Goal: Book appointment/travel/reservation

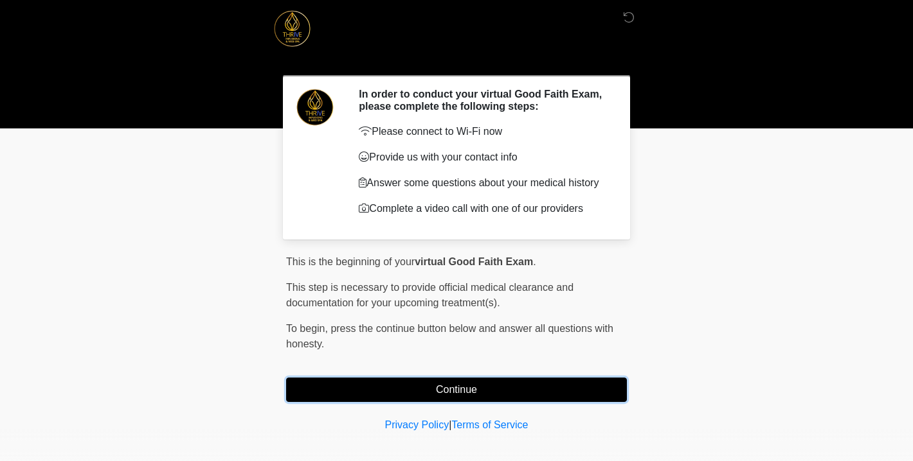
click at [485, 388] on button "Continue" at bounding box center [456, 390] width 341 height 24
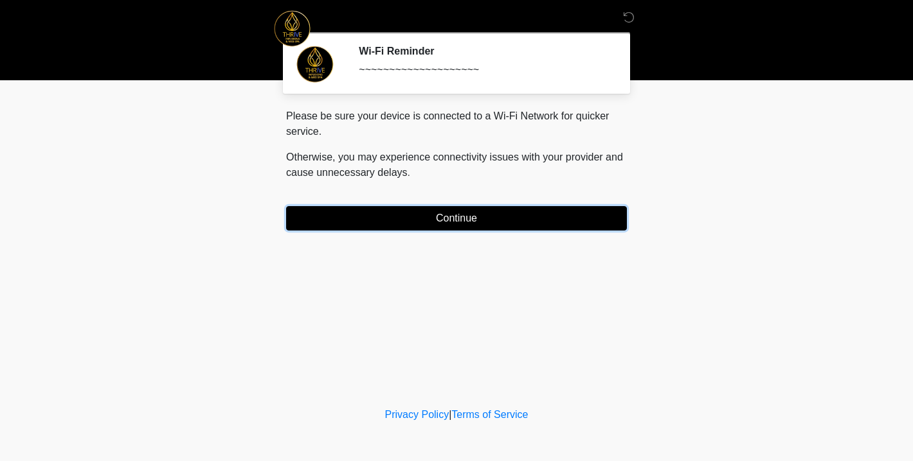
click at [486, 217] on button "Continue" at bounding box center [456, 218] width 341 height 24
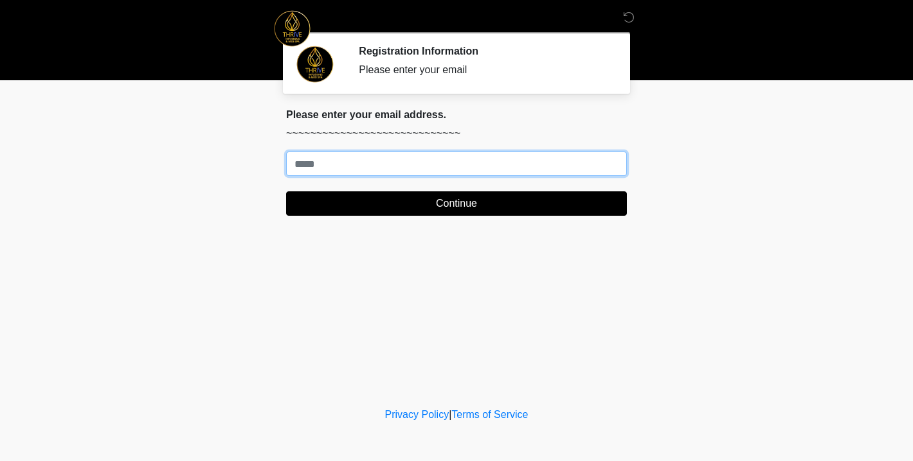
click at [407, 162] on input "Where should we email your treatment plan?" at bounding box center [456, 164] width 341 height 24
type input "**********"
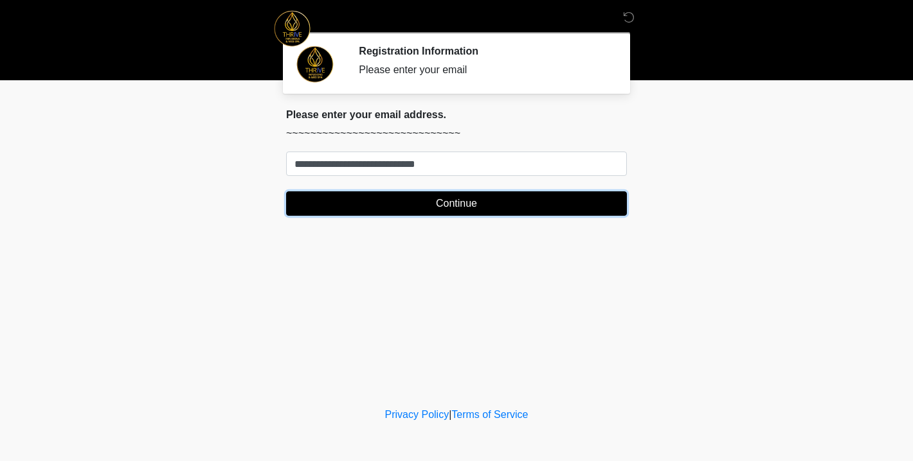
click at [411, 206] on button "Continue" at bounding box center [456, 204] width 341 height 24
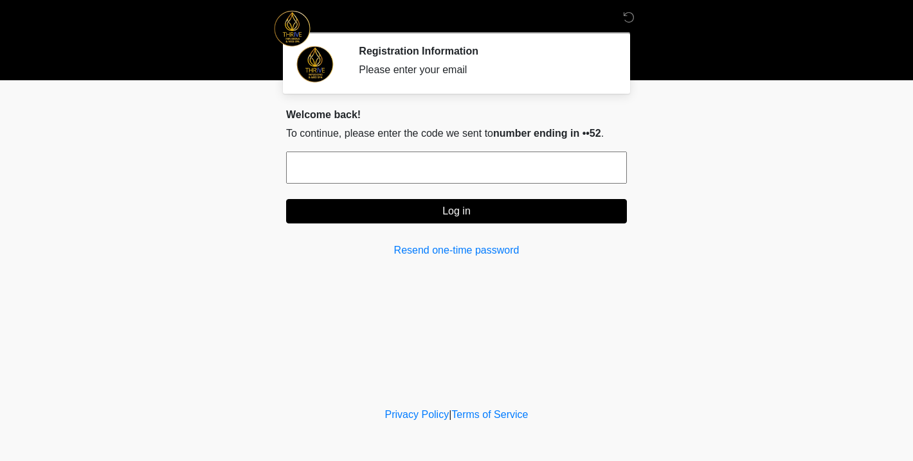
click at [414, 167] on input "text" at bounding box center [456, 168] width 341 height 32
type input "******"
click at [456, 207] on button "Log in" at bounding box center [456, 211] width 341 height 24
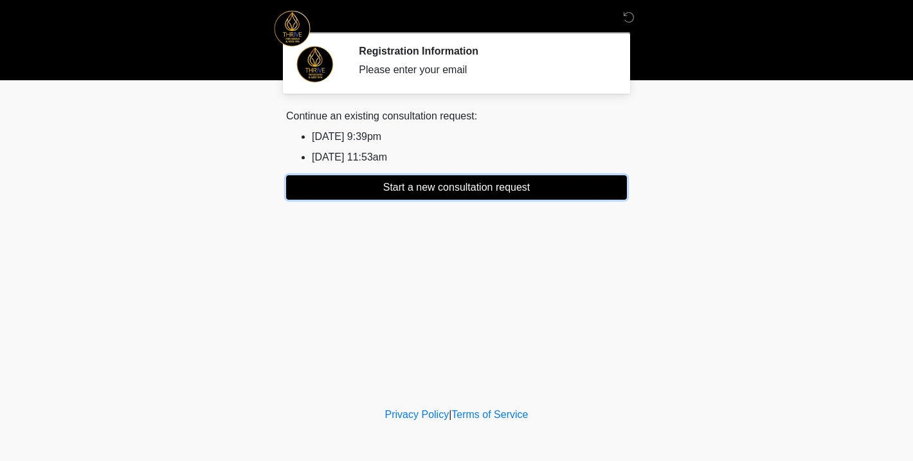
click at [447, 188] on button "Start a new consultation request" at bounding box center [456, 187] width 341 height 24
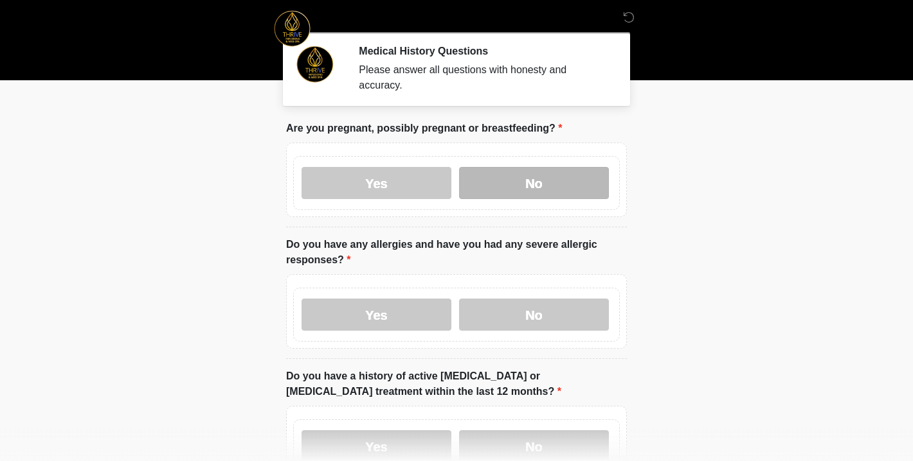
click at [535, 180] on label "No" at bounding box center [534, 183] width 150 height 32
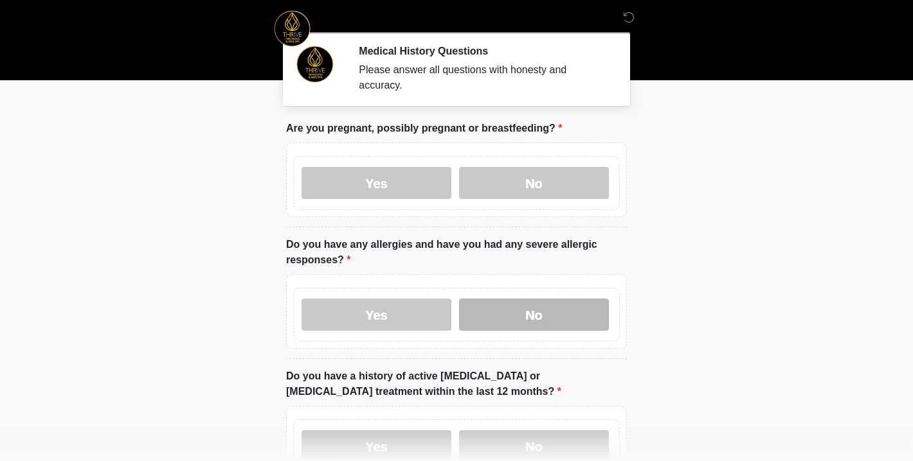
click at [545, 307] on label "No" at bounding box center [534, 315] width 150 height 32
click at [520, 436] on label "No" at bounding box center [534, 447] width 150 height 32
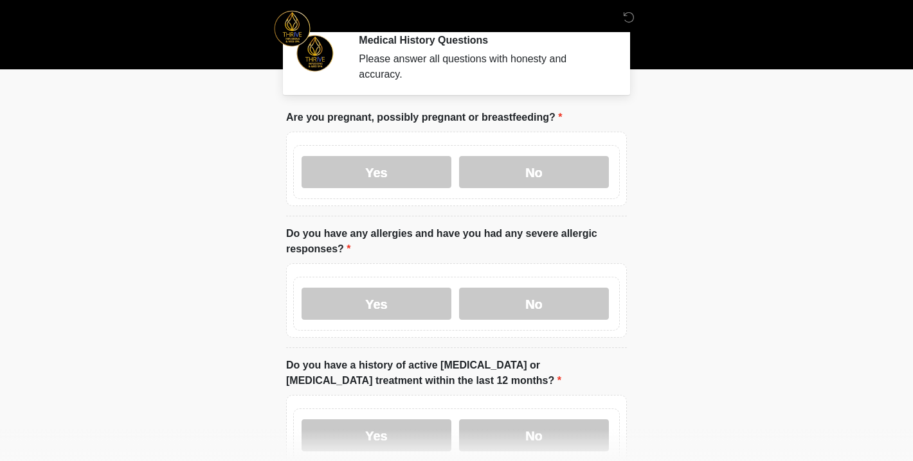
click at [213, 285] on body "‎ ‎ Medical History Questions Please answer all questions with honesty and accu…" at bounding box center [456, 219] width 913 height 461
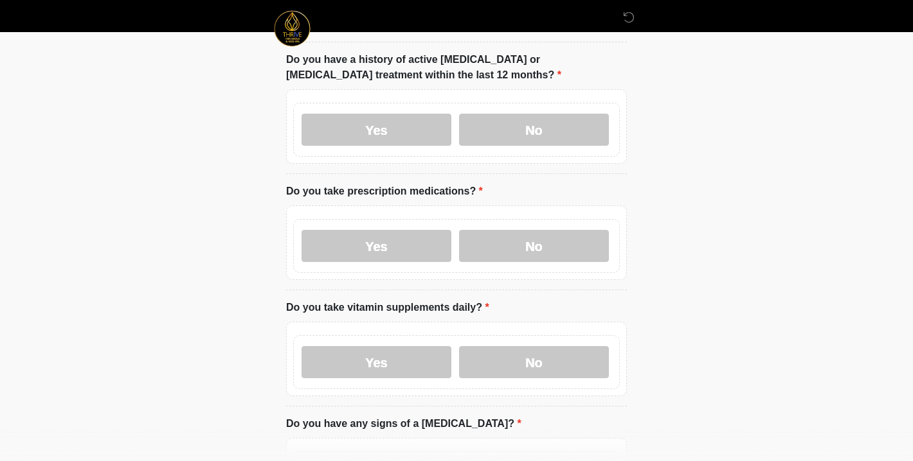
scroll to position [319, 0]
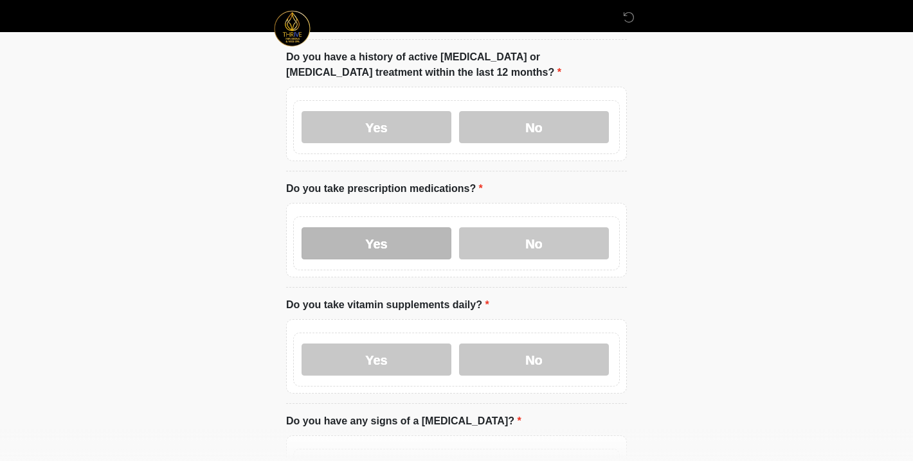
click at [364, 253] on label "Yes" at bounding box center [376, 243] width 150 height 32
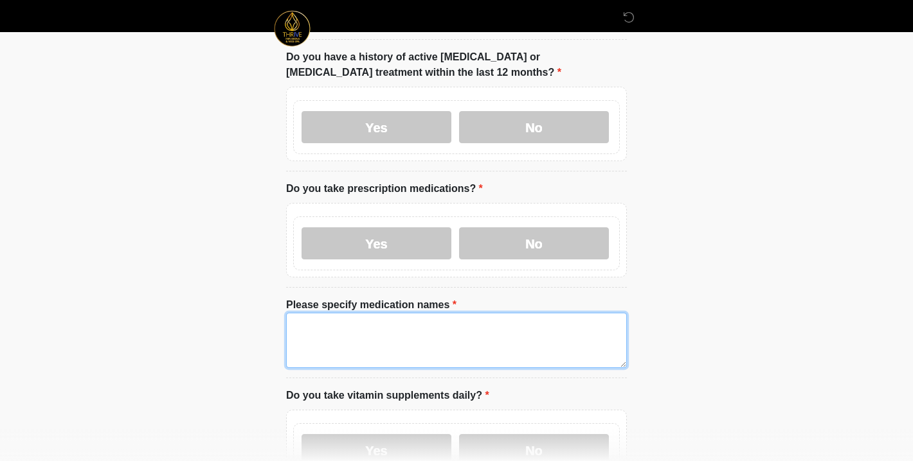
click at [376, 316] on textarea "Please specify medication names" at bounding box center [456, 340] width 341 height 55
type textarea "**********"
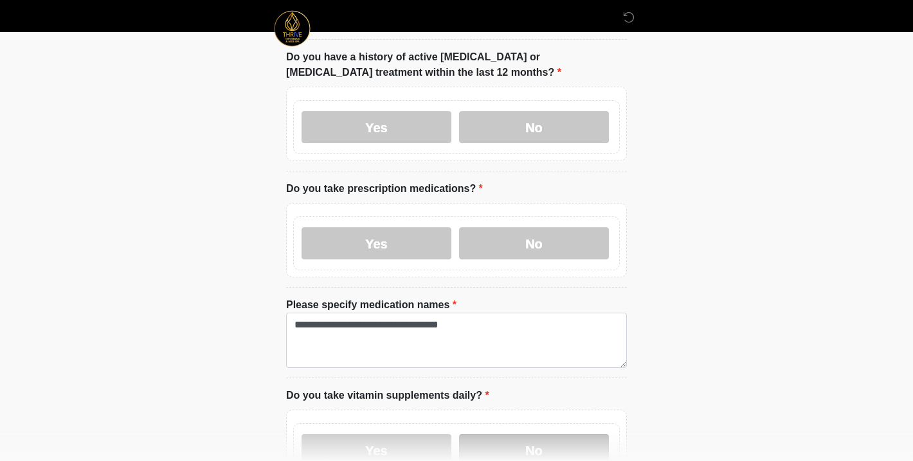
click at [562, 446] on label "No" at bounding box center [534, 450] width 150 height 32
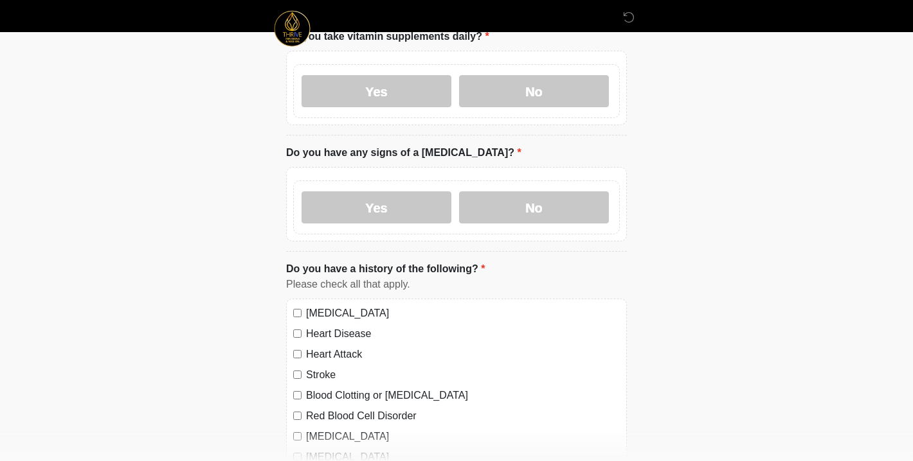
scroll to position [693, 0]
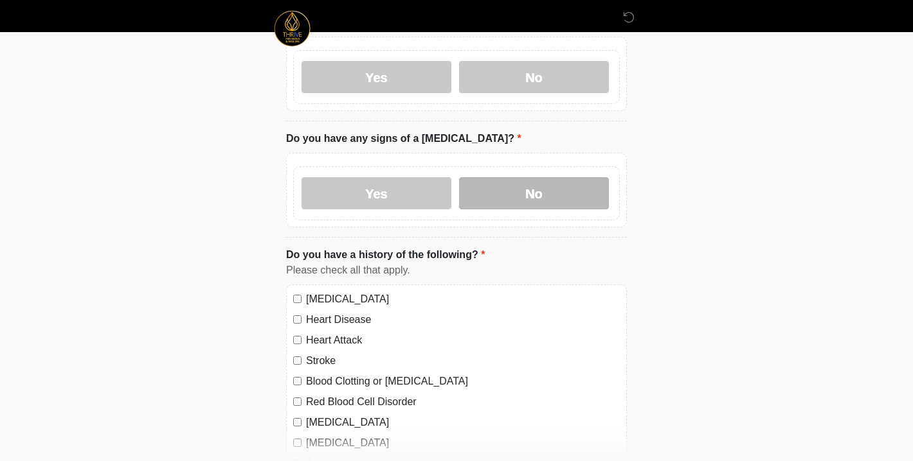
click at [548, 180] on label "No" at bounding box center [534, 193] width 150 height 32
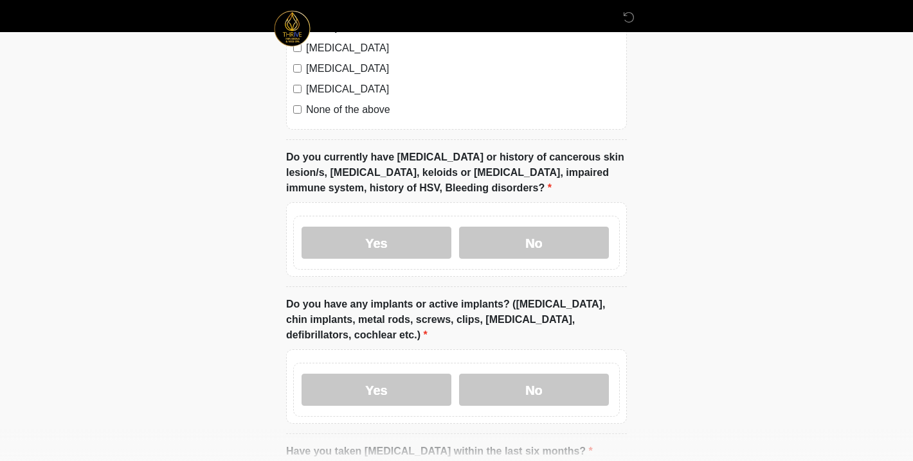
scroll to position [1130, 0]
click at [580, 248] on label "No" at bounding box center [534, 242] width 150 height 32
click at [542, 381] on label "No" at bounding box center [534, 389] width 150 height 32
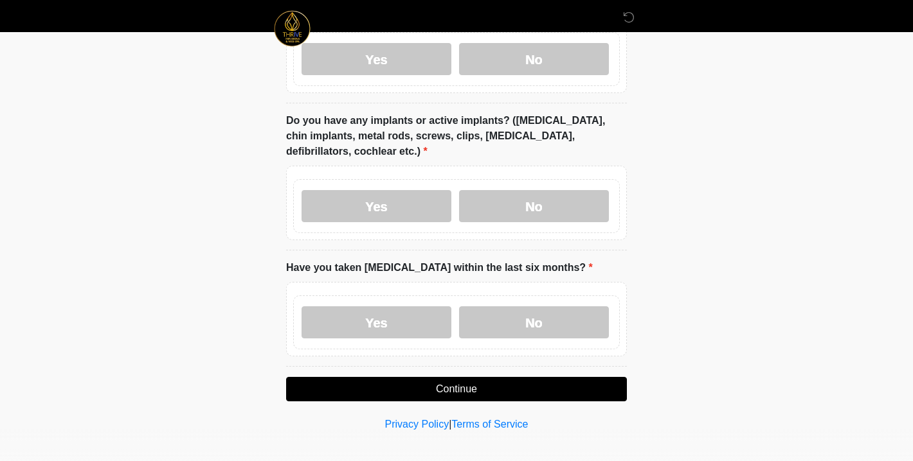
scroll to position [1319, 0]
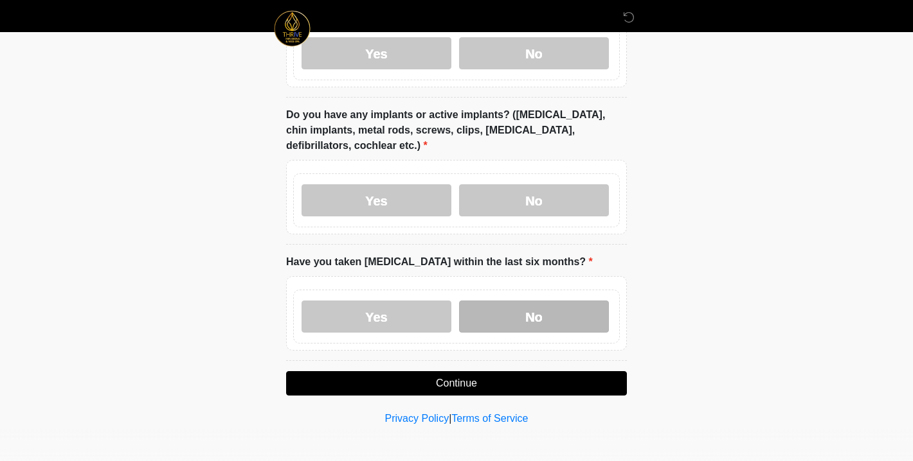
click at [513, 311] on label "No" at bounding box center [534, 317] width 150 height 32
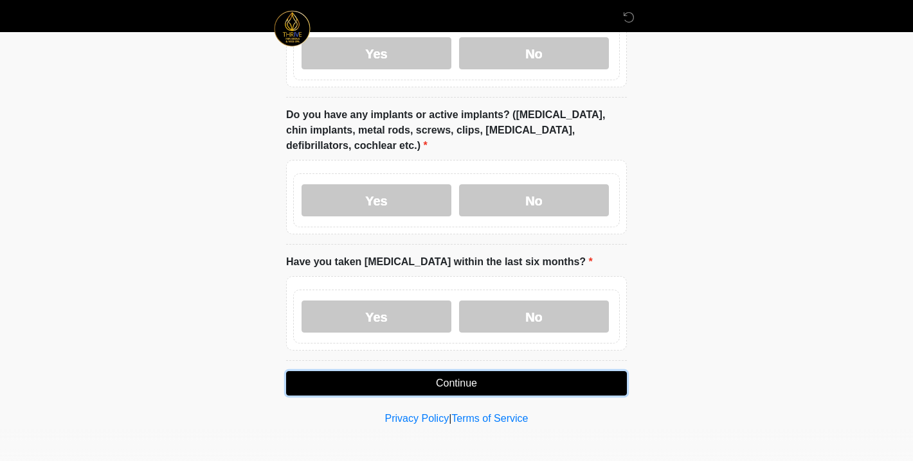
click at [474, 385] on button "Continue" at bounding box center [456, 383] width 341 height 24
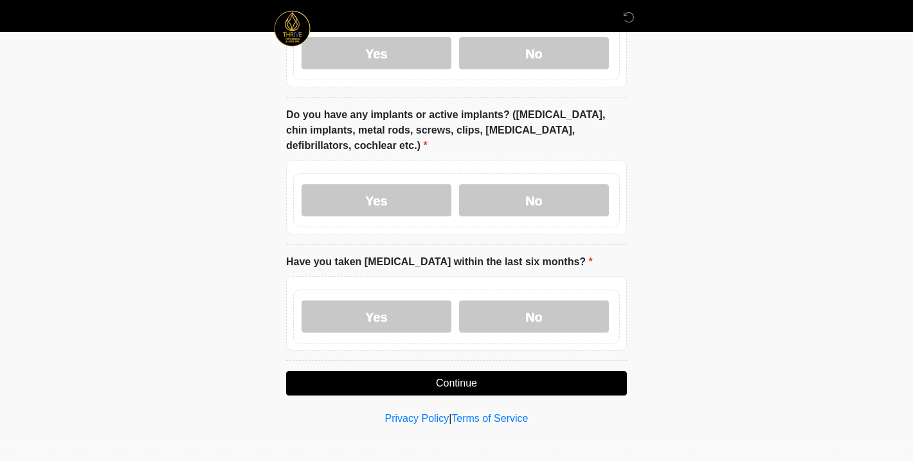
scroll to position [886, 0]
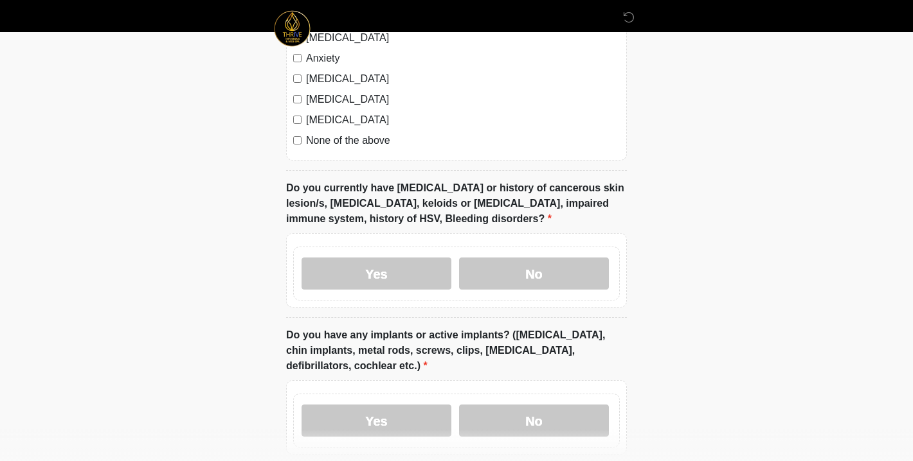
scroll to position [1118, 0]
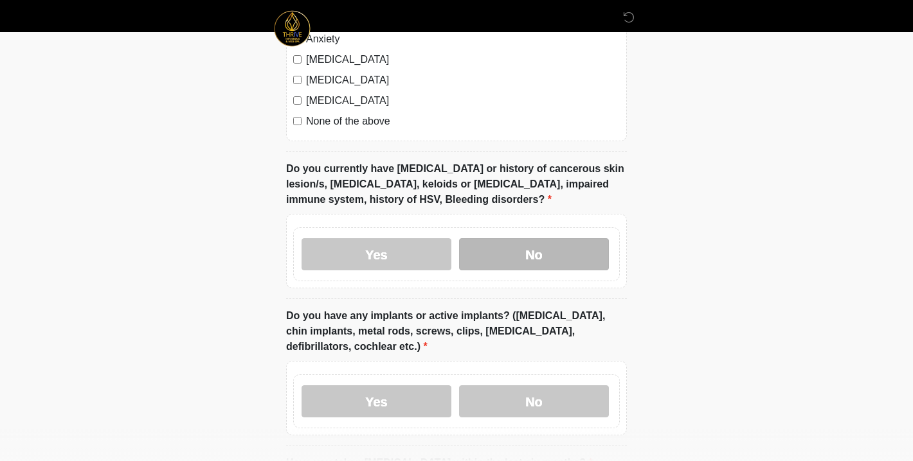
click at [542, 248] on label "No" at bounding box center [534, 254] width 150 height 32
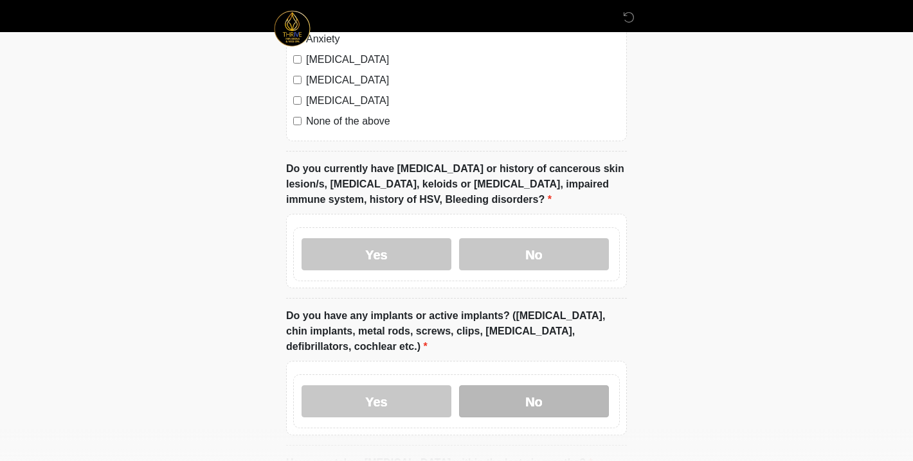
click at [541, 398] on label "No" at bounding box center [534, 402] width 150 height 32
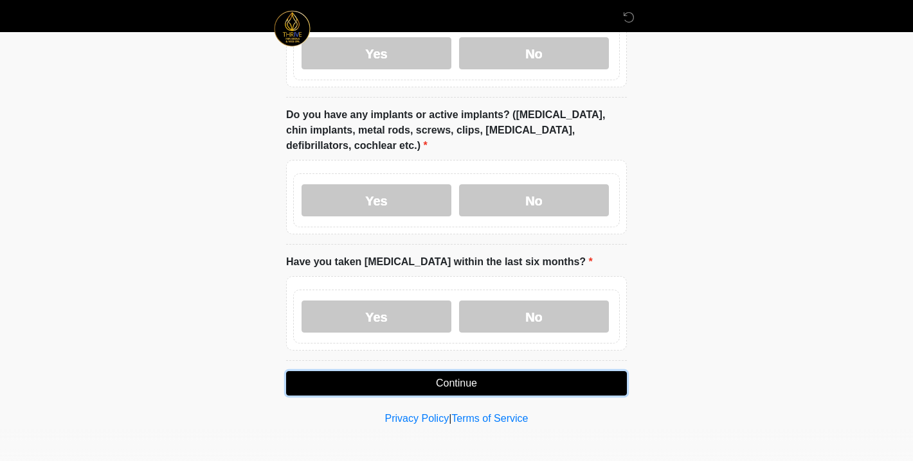
click at [556, 379] on button "Continue" at bounding box center [456, 383] width 341 height 24
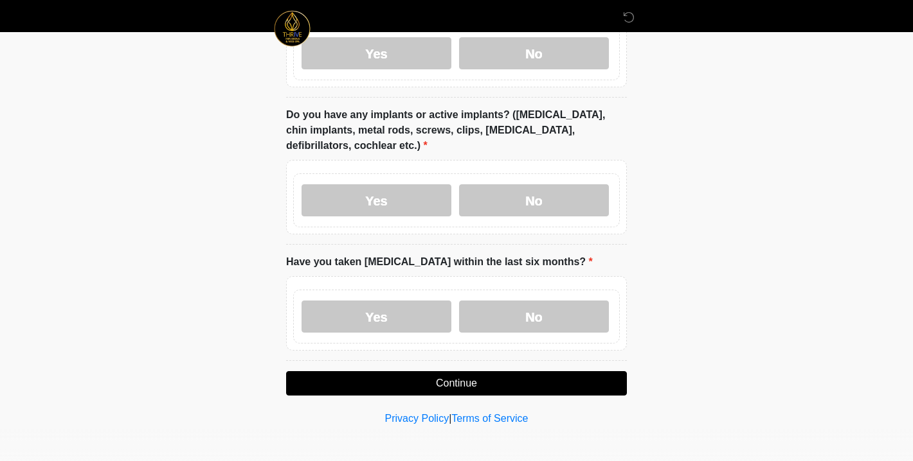
scroll to position [886, 0]
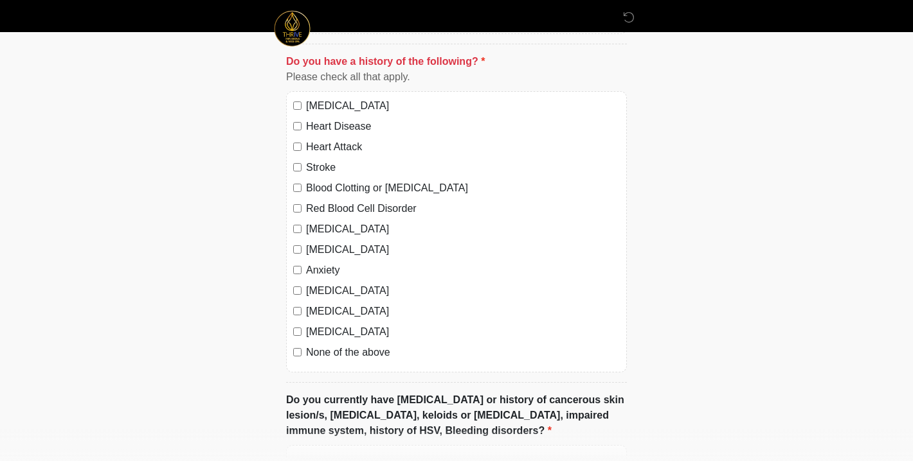
click at [621, 307] on div "High Blood Pressure Heart Disease Heart Attack Stroke Blood Clotting or Bleedin…" at bounding box center [456, 231] width 341 height 281
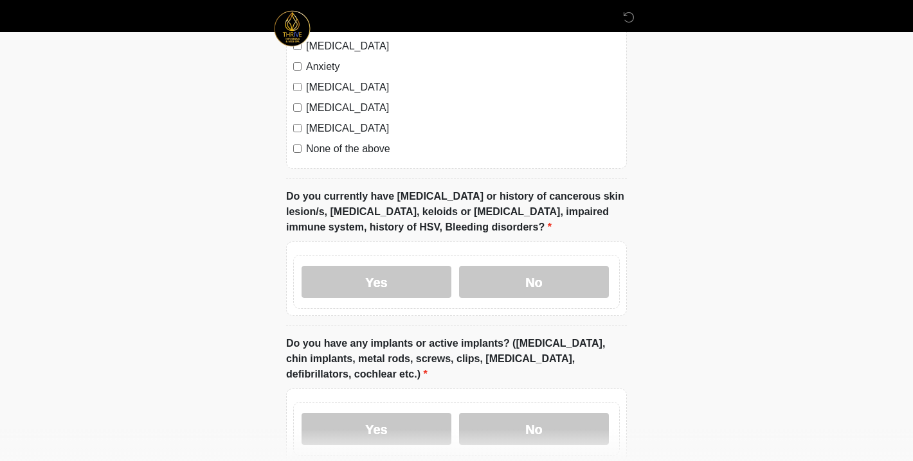
scroll to position [1092, 0]
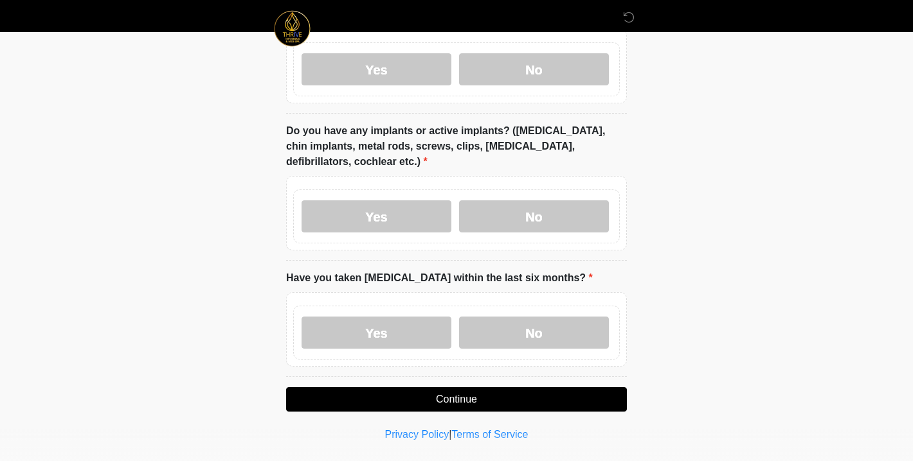
scroll to position [1319, 0]
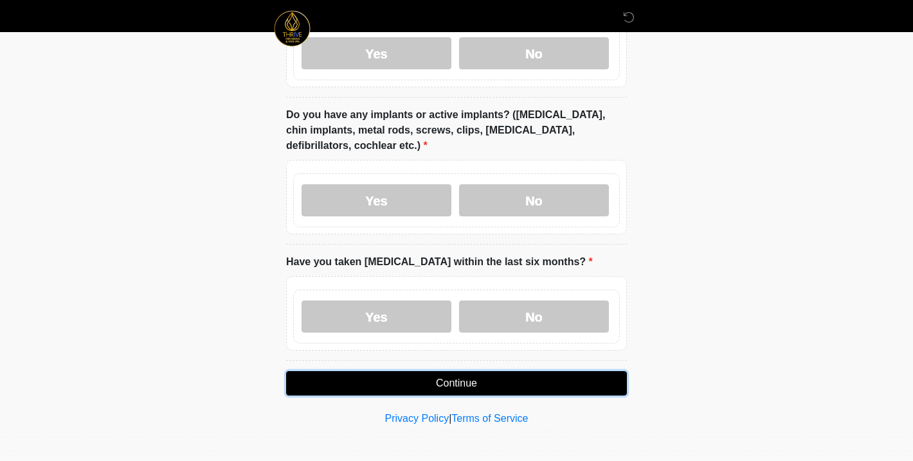
click at [444, 379] on button "Continue" at bounding box center [456, 383] width 341 height 24
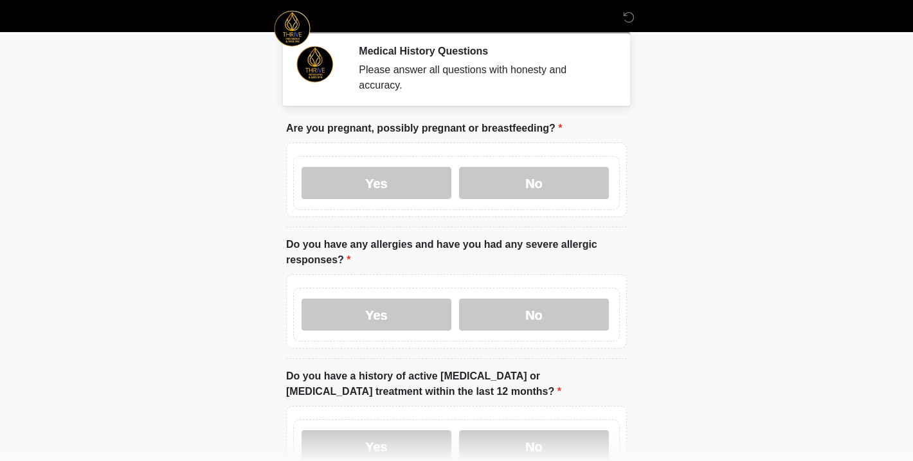
scroll to position [0, 0]
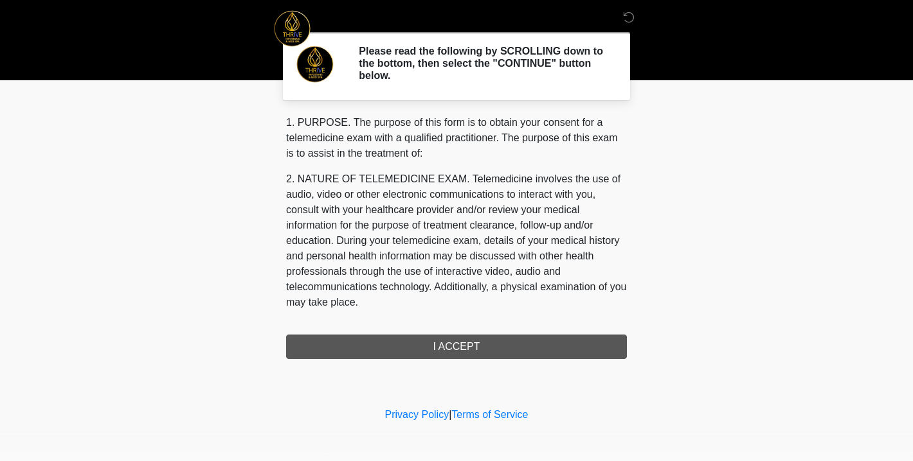
click at [485, 344] on div "1. PURPOSE. The purpose of this form is to obtain your consent for a telemedici…" at bounding box center [456, 237] width 341 height 244
click at [431, 346] on div "1. PURPOSE. The purpose of this form is to obtain your consent for a telemedici…" at bounding box center [456, 237] width 341 height 244
click at [436, 285] on p "2. NATURE OF TELEMEDICINE EXAM. Telemedicine involves the use of audio, video o…" at bounding box center [456, 241] width 341 height 139
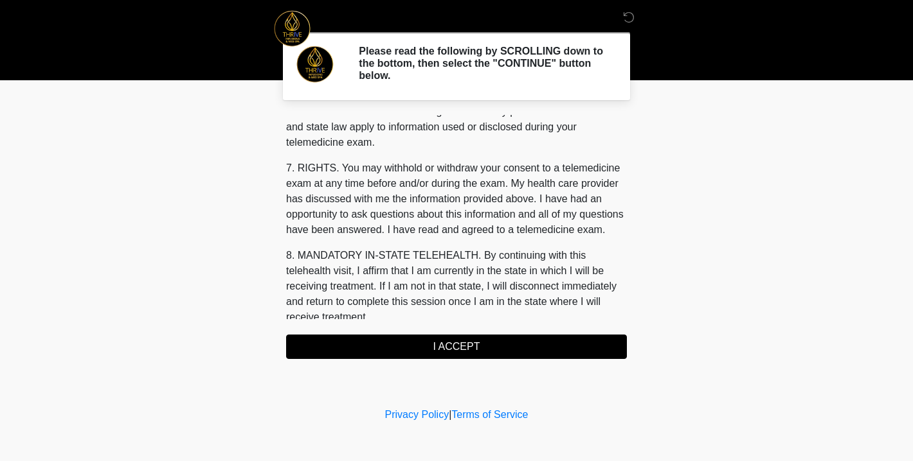
scroll to position [541, 0]
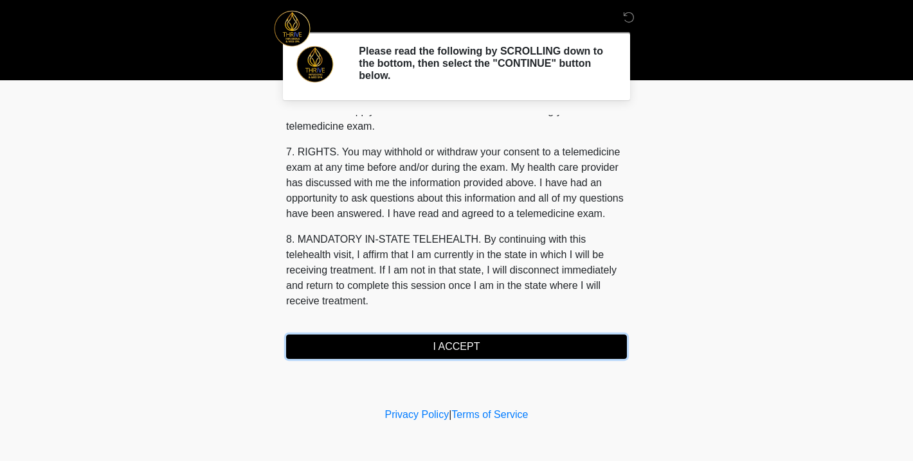
click at [420, 341] on button "I ACCEPT" at bounding box center [456, 347] width 341 height 24
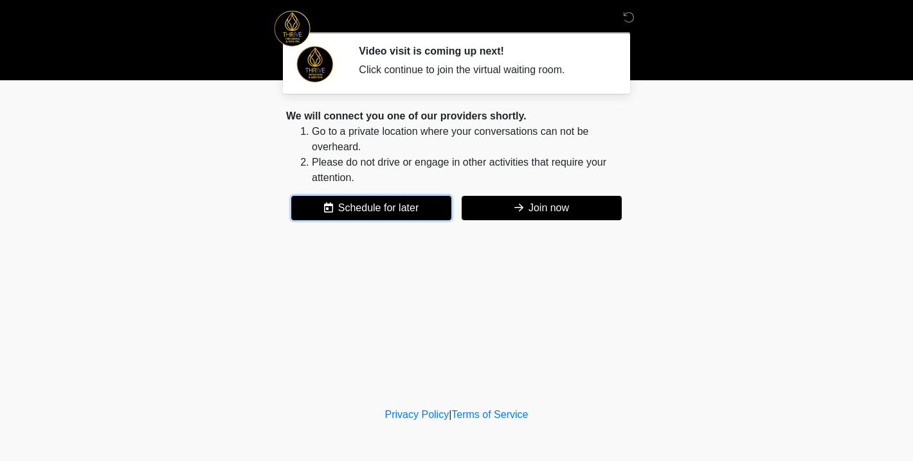
click at [386, 207] on button "Schedule for later" at bounding box center [371, 208] width 160 height 24
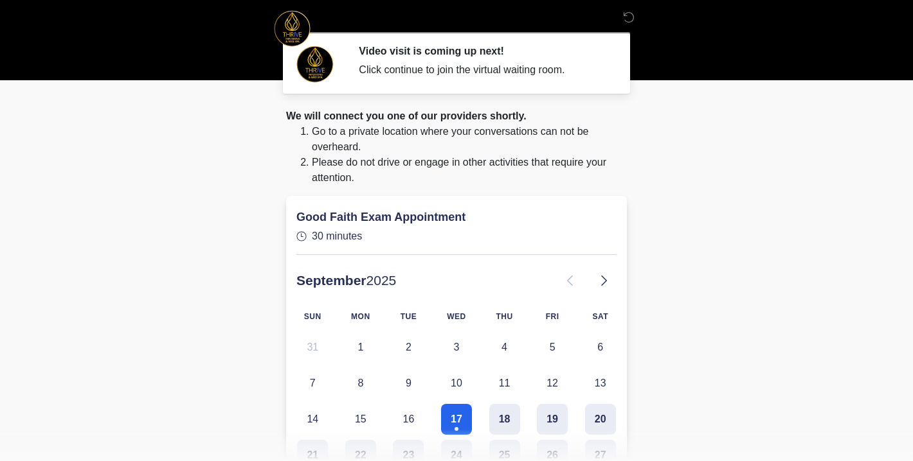
click at [661, 291] on body "‎ ‎ Video visit is coming up next! Click continue to join the virtual waiting r…" at bounding box center [456, 230] width 913 height 461
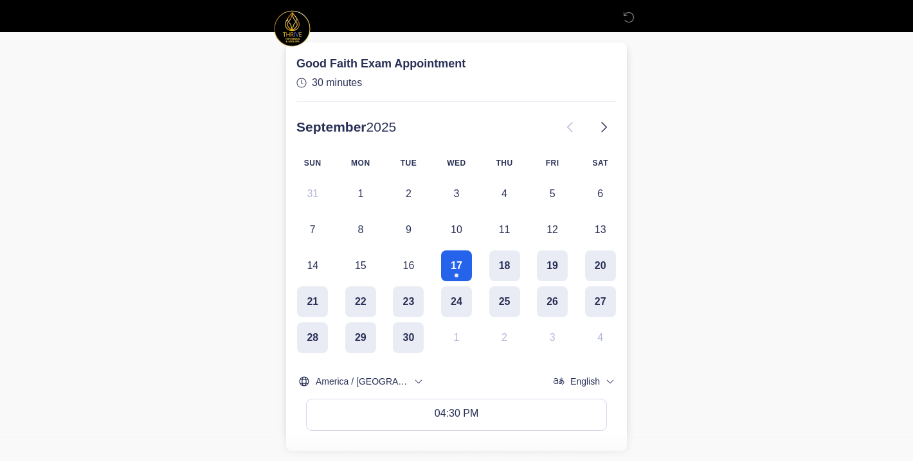
scroll to position [154, 0]
click at [514, 260] on button "18" at bounding box center [504, 265] width 31 height 31
click at [712, 307] on html "‎ ‎ Video visit is coming up next! Click continue to join the virtual waiting r…" at bounding box center [456, 76] width 913 height 461
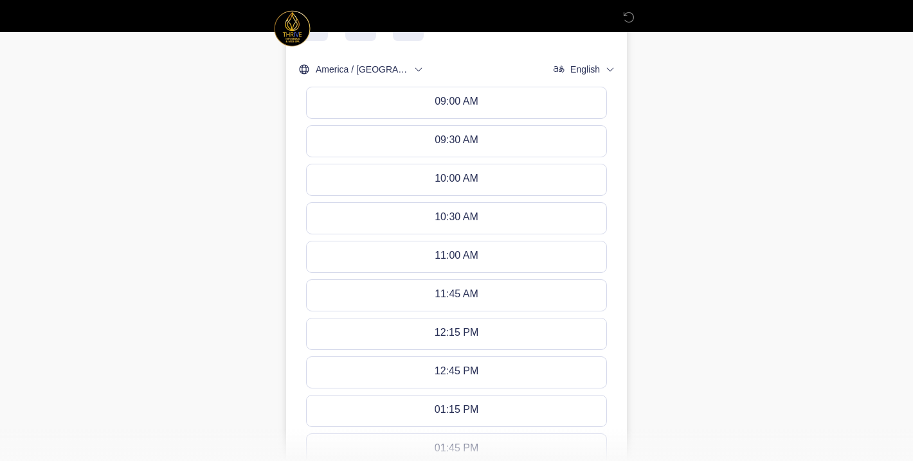
scroll to position [420, 0]
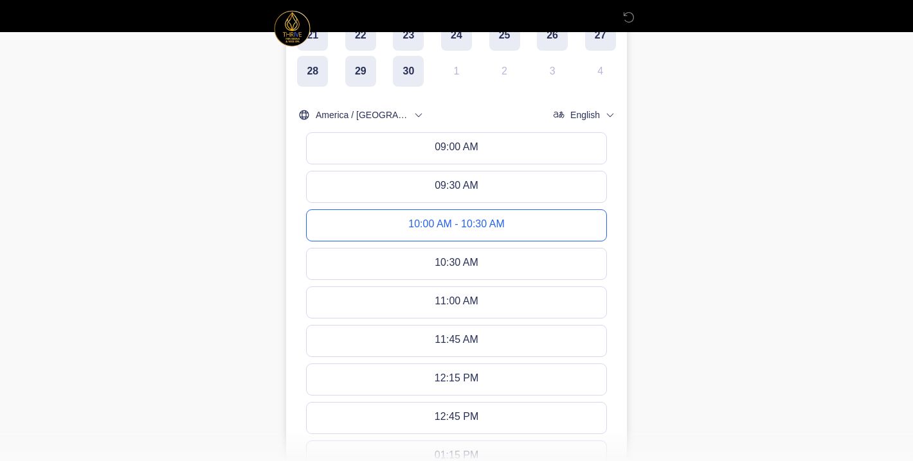
click at [479, 227] on div "10:00 AM - 10:30 AM" at bounding box center [456, 225] width 96 height 14
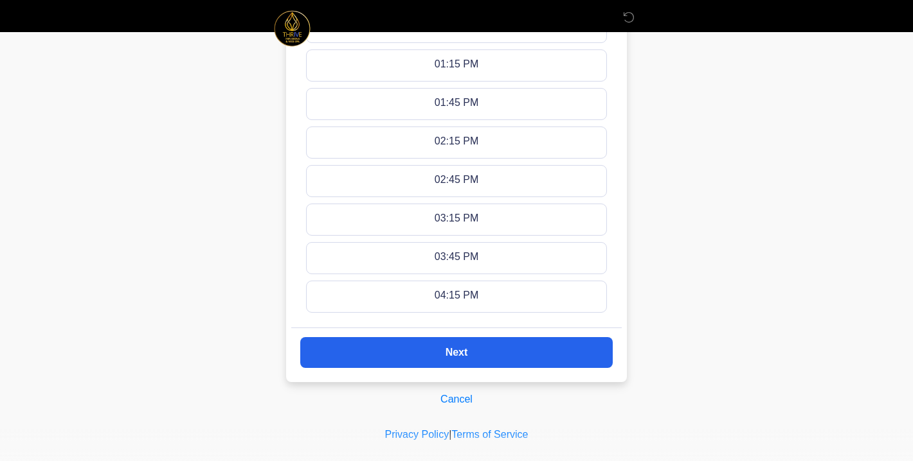
scroll to position [830, 0]
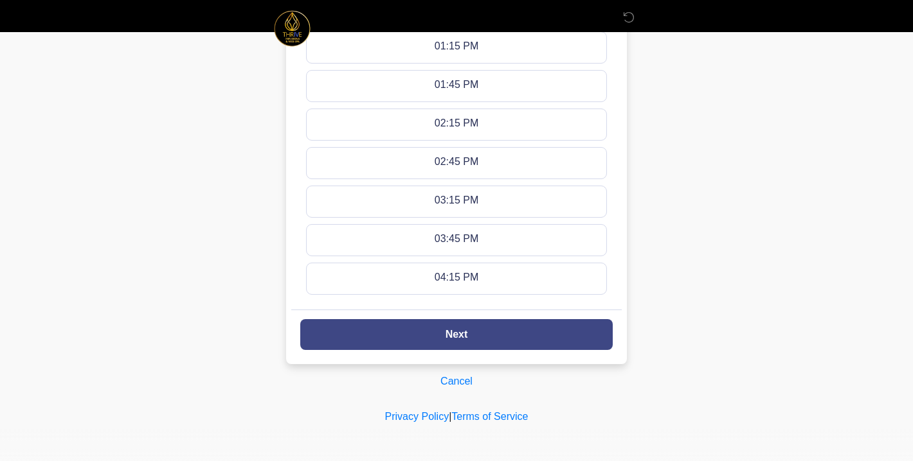
click at [438, 333] on button "Next" at bounding box center [456, 334] width 312 height 31
